Goal: Information Seeking & Learning: Learn about a topic

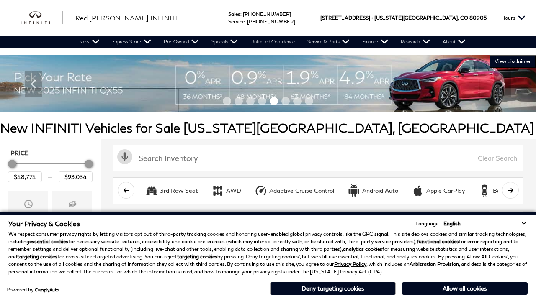
scroll to position [393, 0]
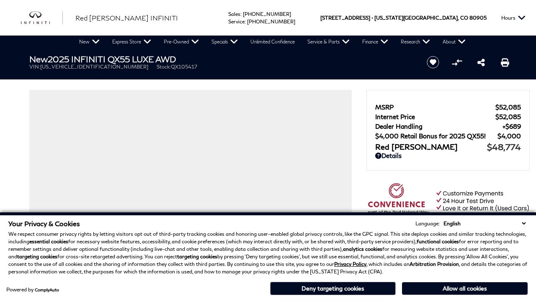
scroll to position [453, 0]
